Goal: Task Accomplishment & Management: Use online tool/utility

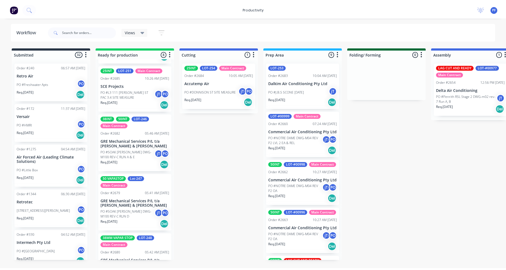
scroll to position [109, 0]
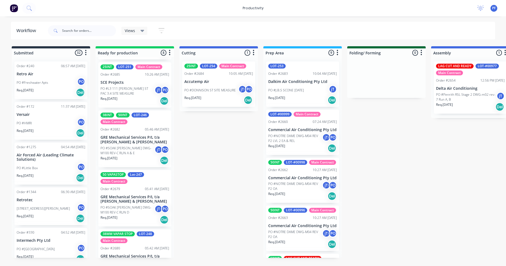
click at [127, 81] on div "25INT LOT-251 Main Contract Order #2685 10:26 AM 25/08/25 SCE Projects PO #L3 1…" at bounding box center [134, 84] width 73 height 45
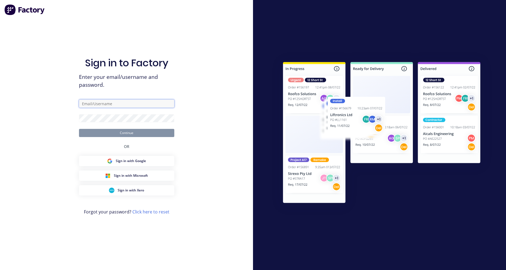
type input "shop@airpaksheetmetal.com.au"
drag, startPoint x: 130, startPoint y: 144, endPoint x: 134, endPoint y: 140, distance: 6.6
click at [130, 144] on div "Sign in to Factory Enter your email/username and password. shop@airpaksheetmeta…" at bounding box center [126, 140] width 95 height 251
click at [137, 137] on button "Continue" at bounding box center [126, 133] width 95 height 8
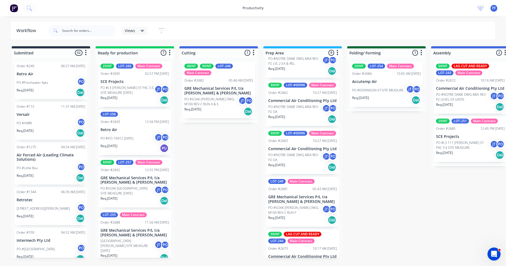
click at [457, 133] on div "25INT LOT-251 Main Contract Order #2685 12:45 PM 25/08/25 SCE Projects PO #L3 1…" at bounding box center [469, 138] width 73 height 45
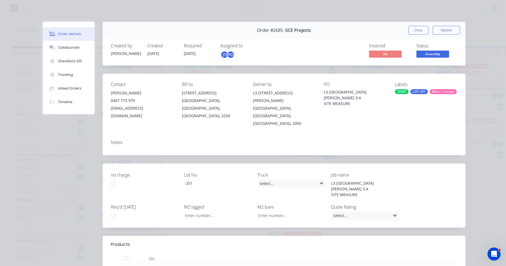
click at [410, 91] on div "LOT-251" at bounding box center [418, 91] width 17 height 5
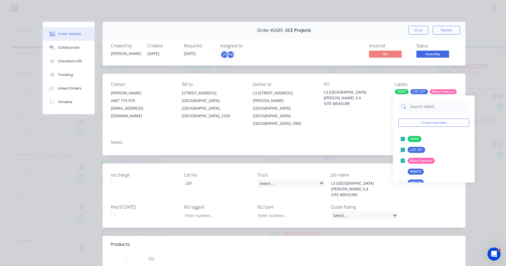
drag, startPoint x: 423, startPoint y: 99, endPoint x: 416, endPoint y: 110, distance: 13.0
click at [416, 110] on input "text" at bounding box center [437, 106] width 57 height 11
type input "lag cut"
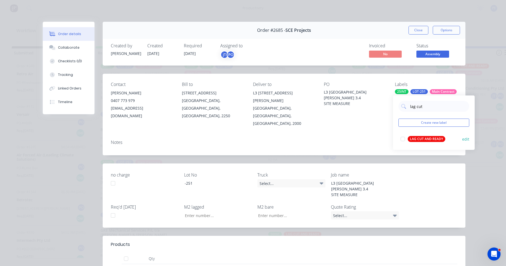
click at [425, 134] on div "LAG CUT AND READY edit" at bounding box center [433, 139] width 71 height 11
click at [407, 131] on div "lag cut Create new label LAG CUT AND READY edit" at bounding box center [434, 123] width 82 height 54
drag, startPoint x: 407, startPoint y: 139, endPoint x: 402, endPoint y: 139, distance: 5.7
click at [408, 139] on div at bounding box center [402, 139] width 11 height 11
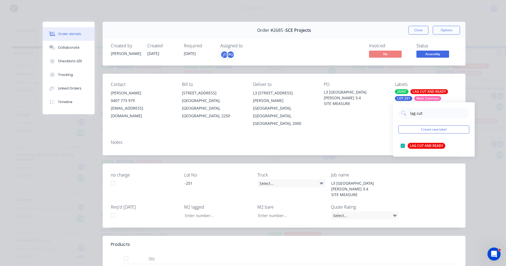
click at [376, 136] on div "Notes" at bounding box center [284, 146] width 362 height 20
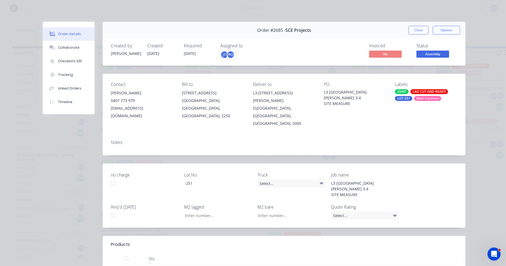
click at [419, 29] on button "Close" at bounding box center [418, 30] width 20 height 9
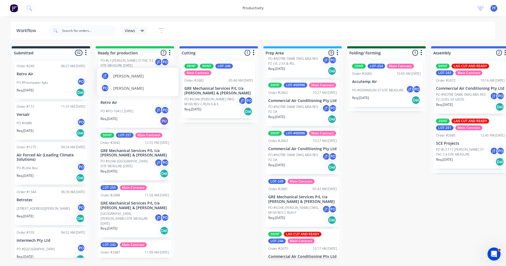
scroll to position [0, 0]
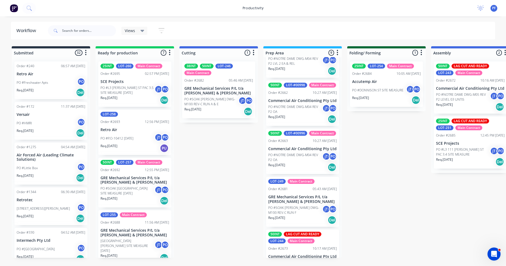
click at [276, 162] on p "PO #NOTRE DAME DWG-M04 REV P2 OA" at bounding box center [295, 158] width 54 height 10
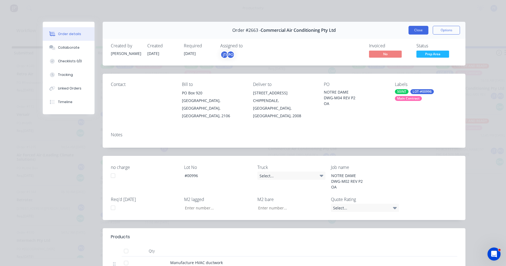
click at [414, 29] on button "Close" at bounding box center [418, 30] width 20 height 9
